Goal: Find contact information: Obtain details needed to contact an individual or organization

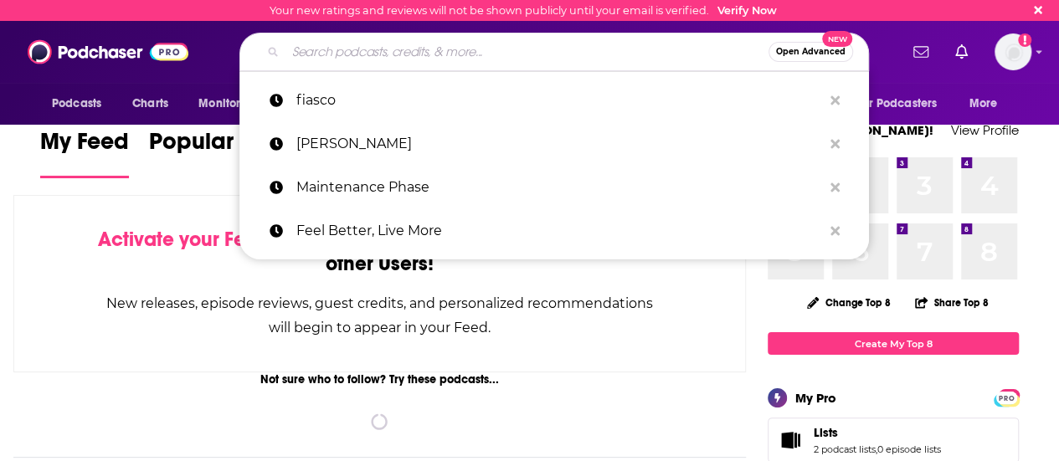
click at [392, 52] on input "Search podcasts, credits, & more..." at bounding box center [526, 51] width 483 height 27
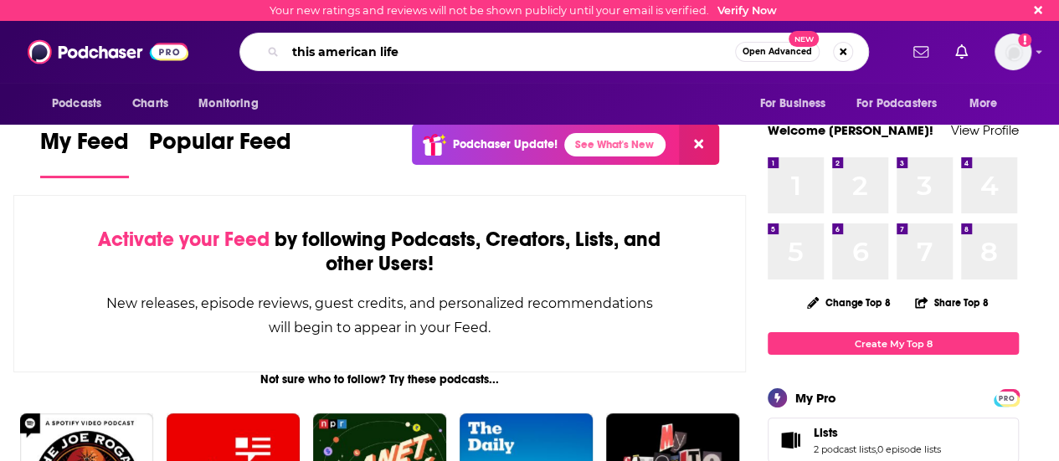
type input "this american life"
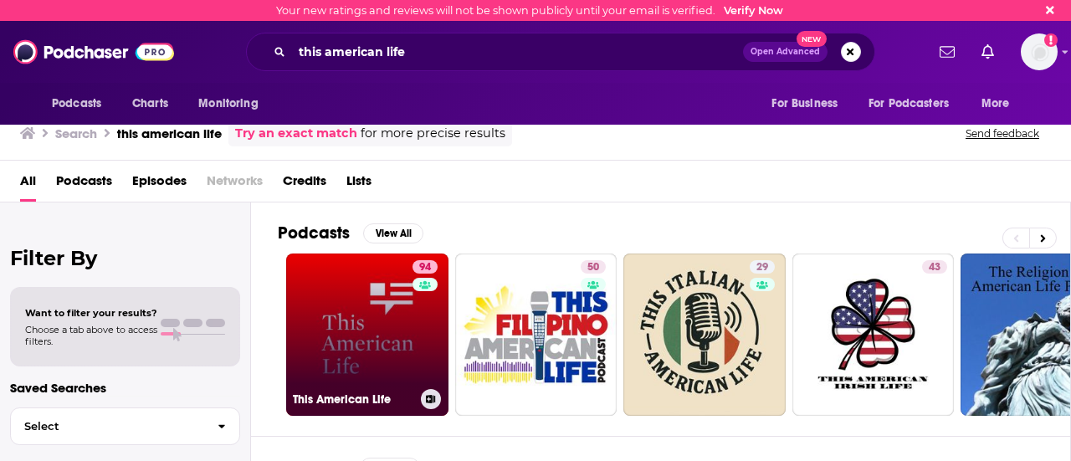
click at [341, 315] on link "94 This American Life" at bounding box center [367, 335] width 162 height 162
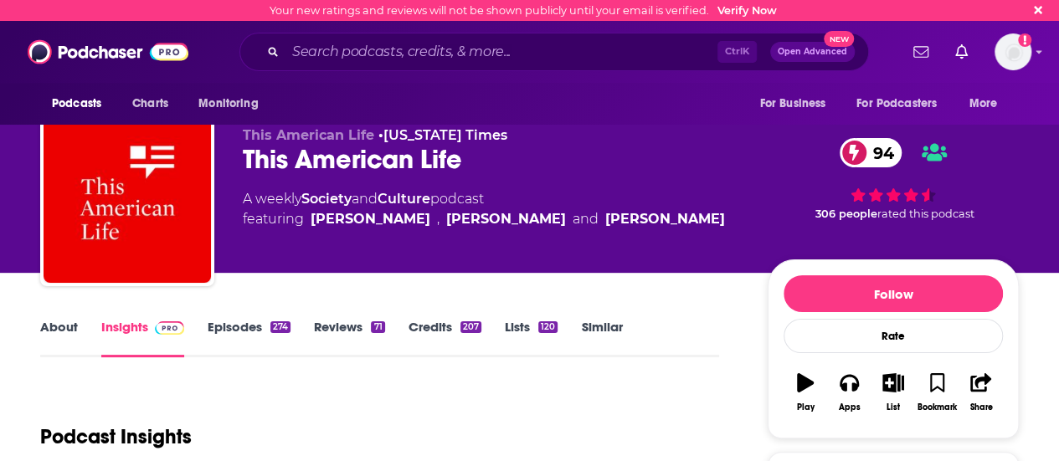
click at [64, 332] on link "About" at bounding box center [59, 338] width 38 height 38
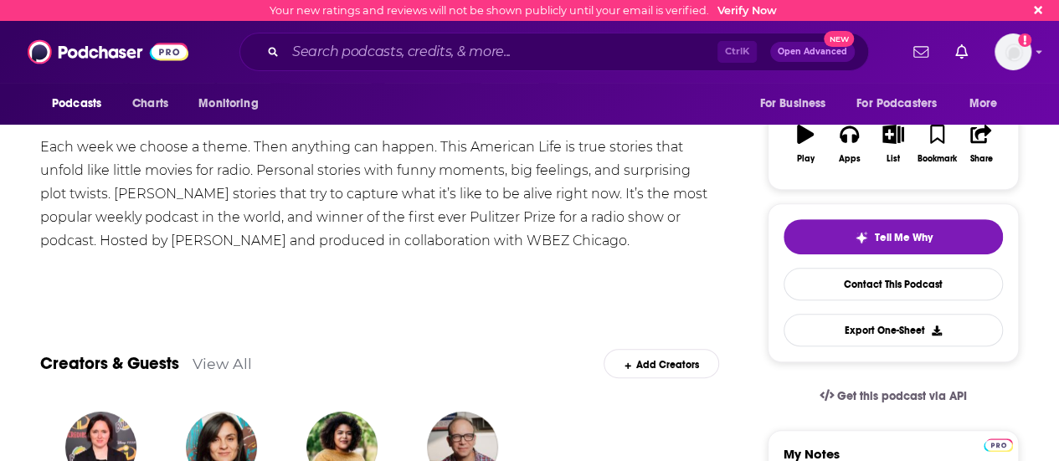
scroll to position [115, 0]
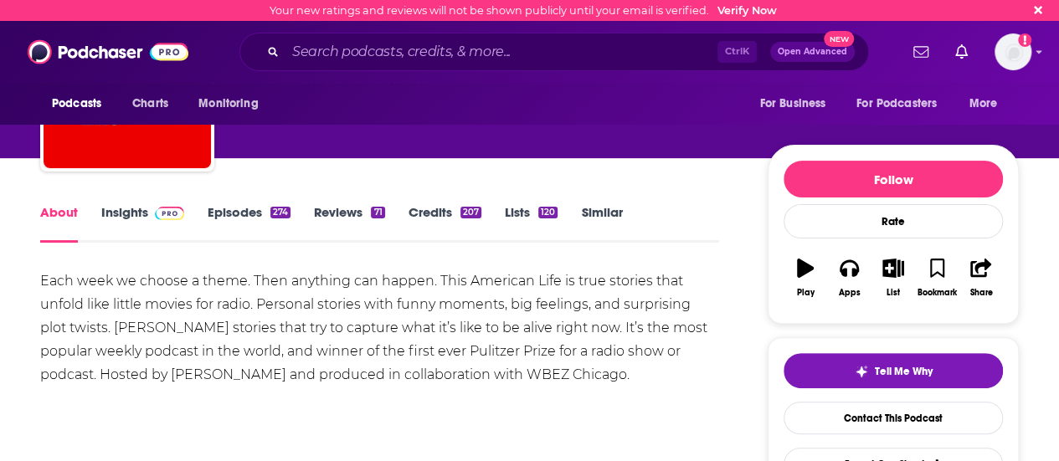
click at [110, 228] on link "Insights" at bounding box center [142, 223] width 83 height 38
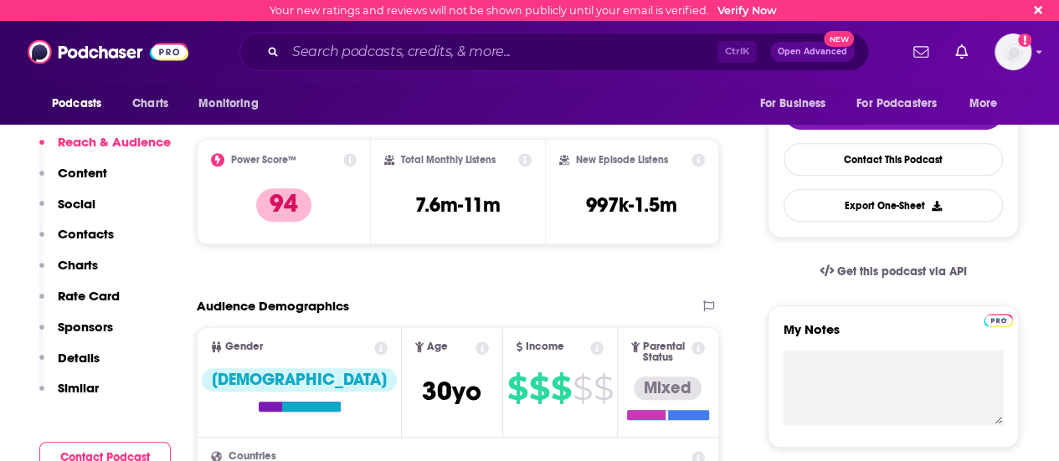
click at [110, 228] on p "Contacts" at bounding box center [86, 234] width 56 height 16
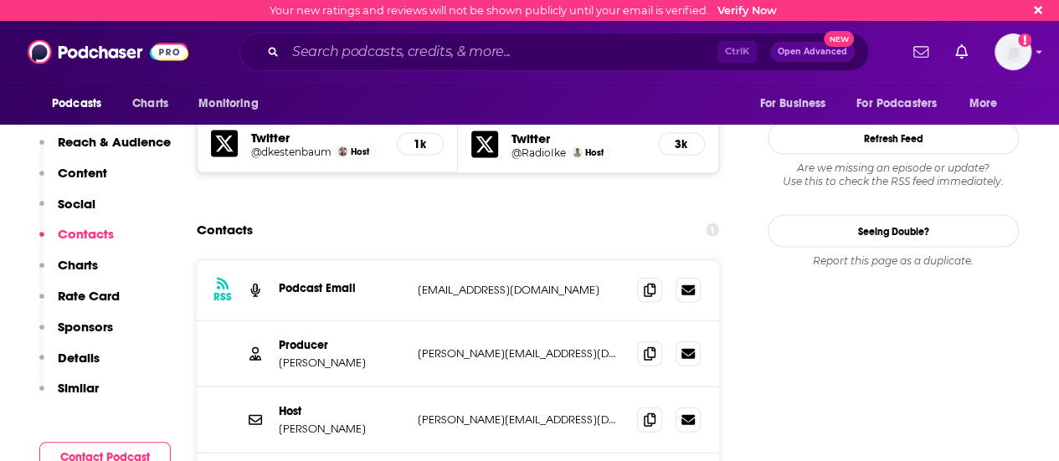
scroll to position [1729, 0]
click at [650, 346] on icon at bounding box center [650, 352] width 12 height 13
